Goal: Information Seeking & Learning: Learn about a topic

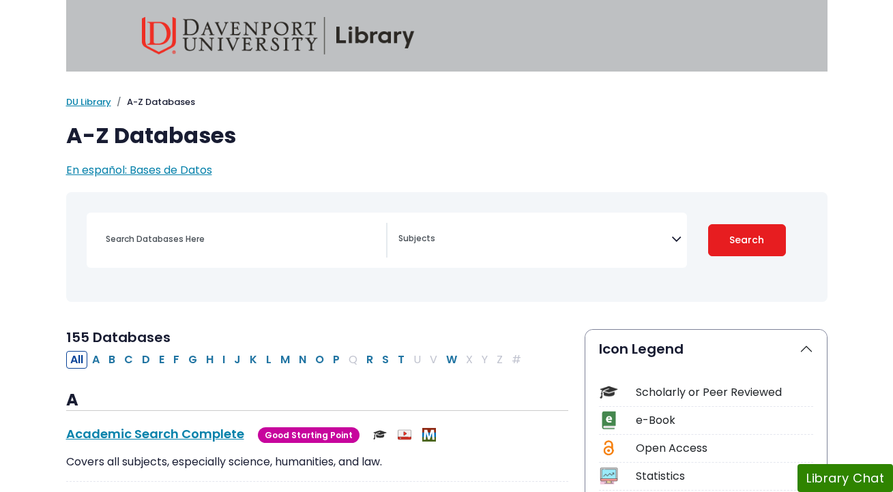
select select "Database Subject Filter"
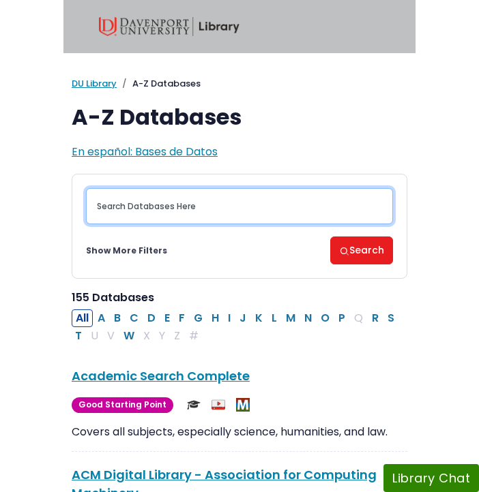
click at [167, 201] on input "Search database by title or keyword" at bounding box center [239, 206] width 307 height 36
type input "proquest"
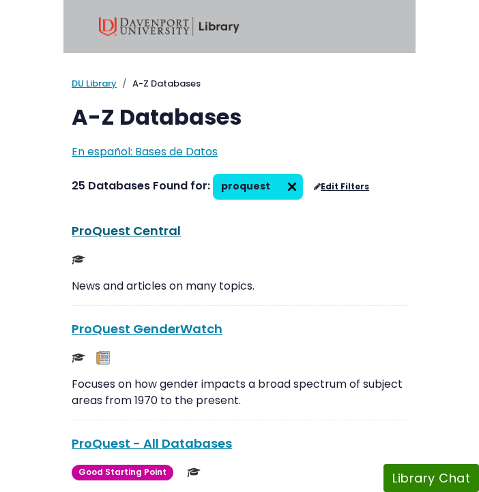
click at [151, 229] on link "ProQuest Central This link opens in a new window" at bounding box center [126, 230] width 109 height 17
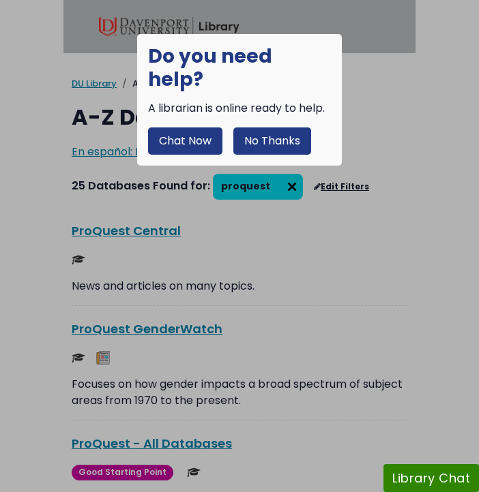
click at [289, 128] on button "No Thanks" at bounding box center [272, 141] width 78 height 27
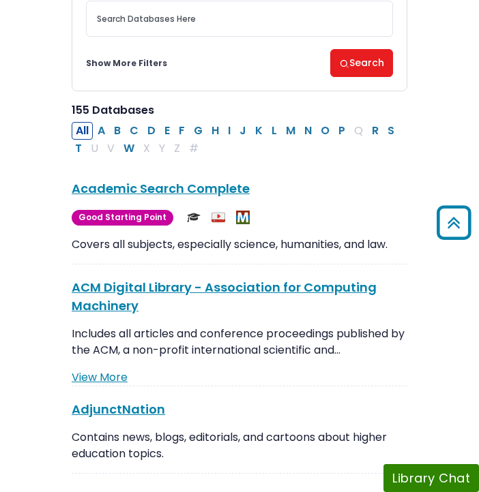
scroll to position [180, 0]
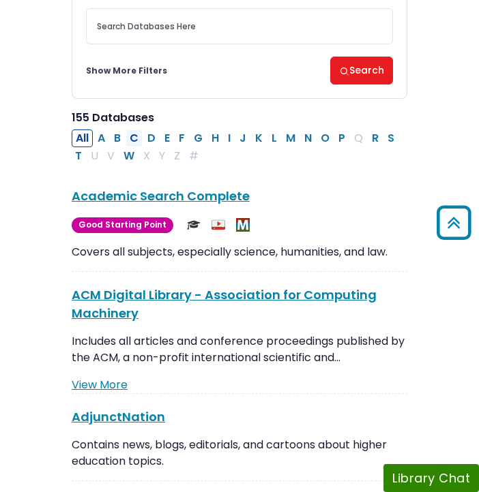
click at [134, 137] on button "C" at bounding box center [134, 139] width 17 height 18
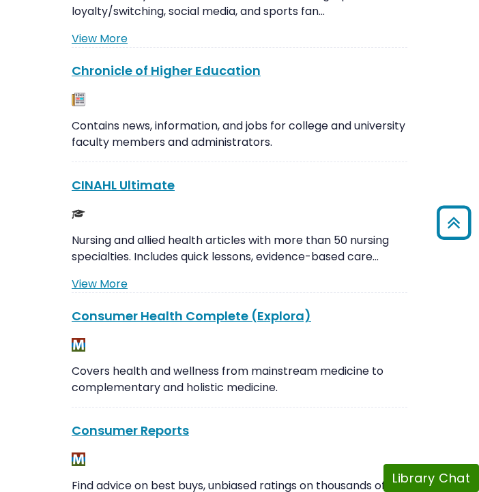
scroll to position [416, 0]
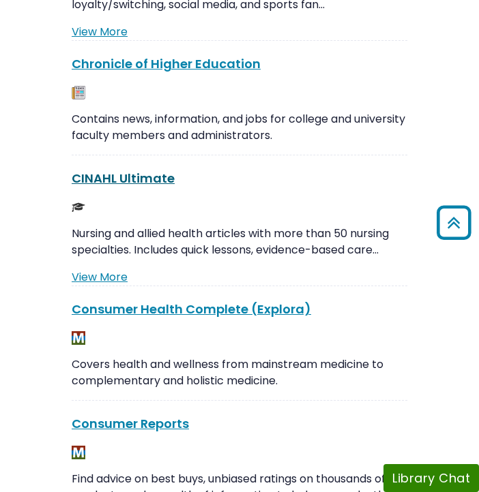
click at [127, 182] on link "CINAHL Ultimate This link opens in a new window" at bounding box center [123, 178] width 103 height 17
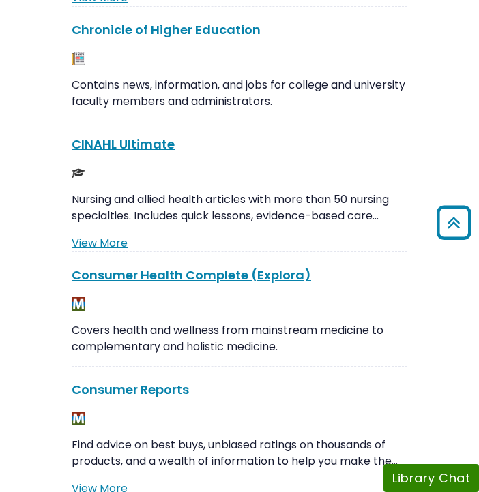
scroll to position [451, 0]
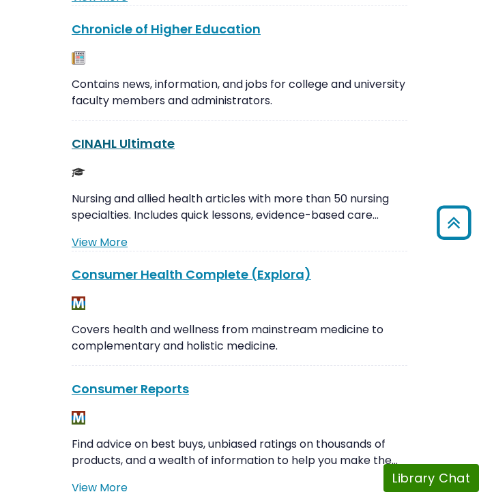
click at [134, 143] on link "CINAHL Ultimate This link opens in a new window" at bounding box center [123, 143] width 103 height 17
click at [119, 144] on link "CINAHL Ultimate This link opens in a new window" at bounding box center [123, 143] width 103 height 17
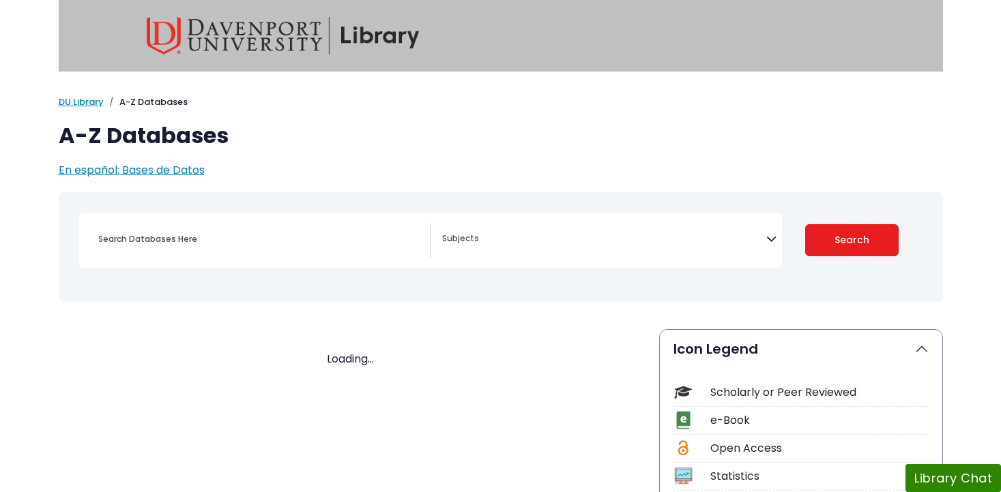
select select "Database Subject Filter"
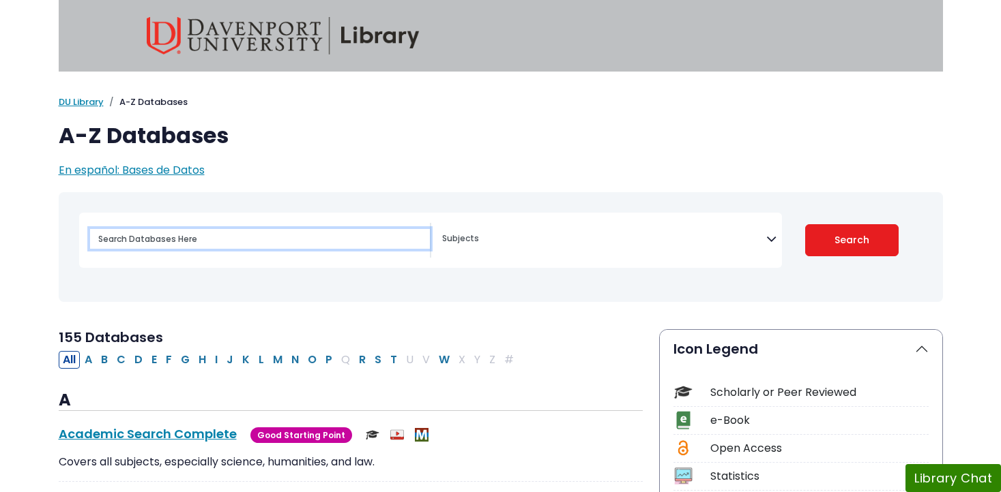
click at [222, 239] on input "Search database by title or keyword" at bounding box center [260, 239] width 340 height 20
type input "[MEDICAL_DATA] impact of ADL"
click at [805, 224] on button "Search" at bounding box center [851, 240] width 93 height 32
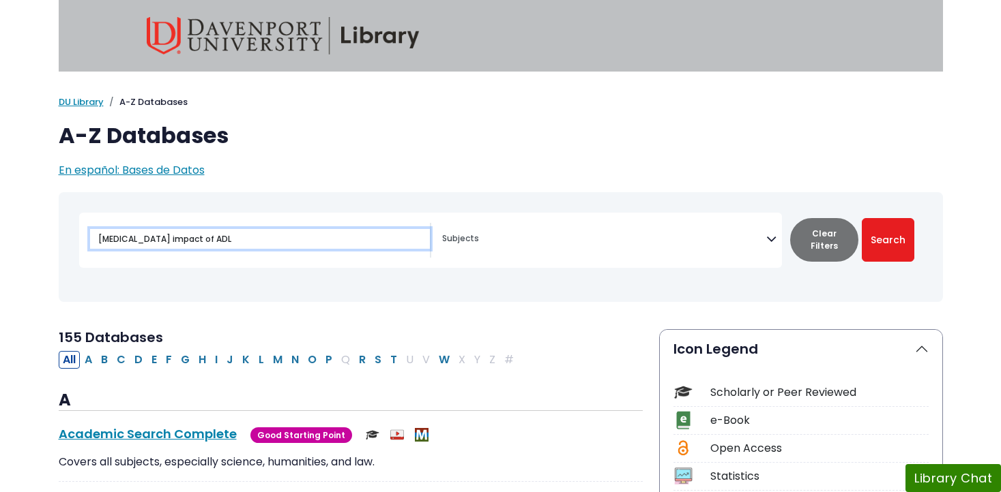
select select "Database Subject Filter"
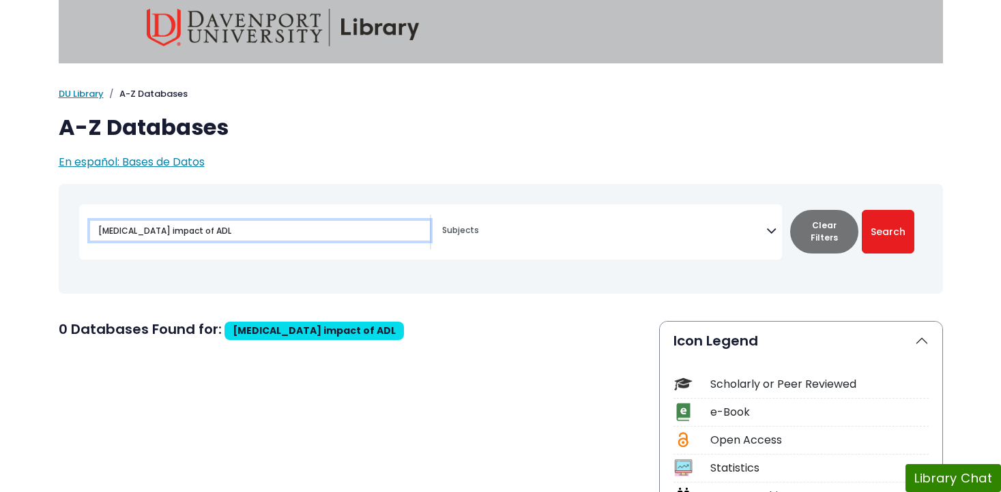
scroll to position [7, 0]
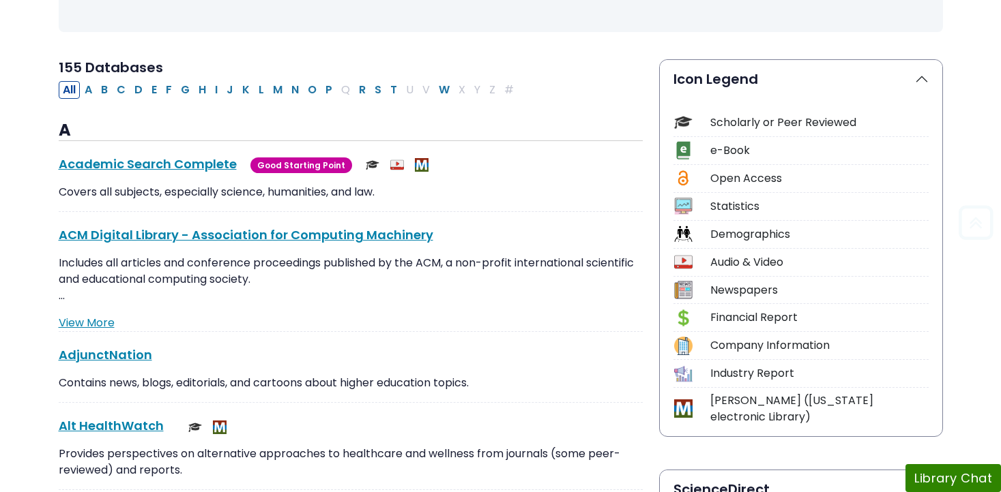
scroll to position [273, 0]
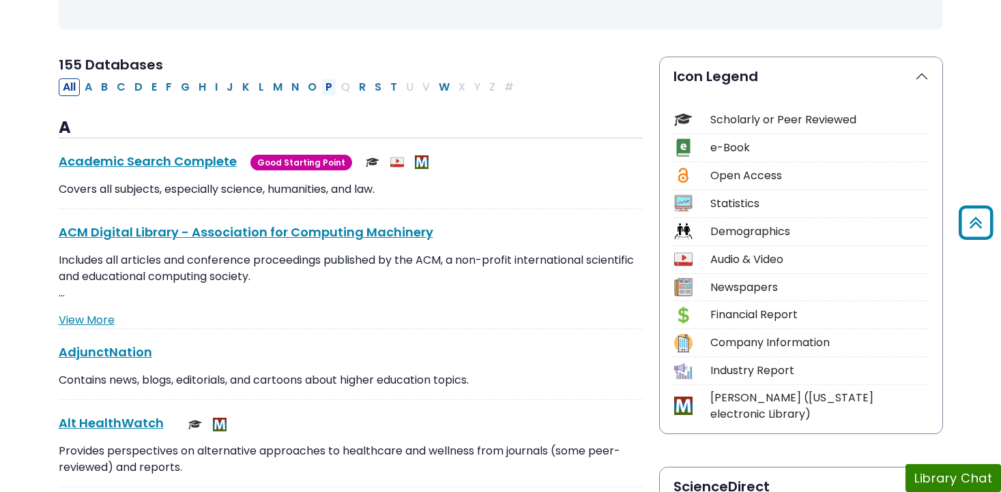
click at [328, 89] on button "P" at bounding box center [328, 87] width 15 height 18
select select "Database Subject Filter"
